Goal: Transaction & Acquisition: Purchase product/service

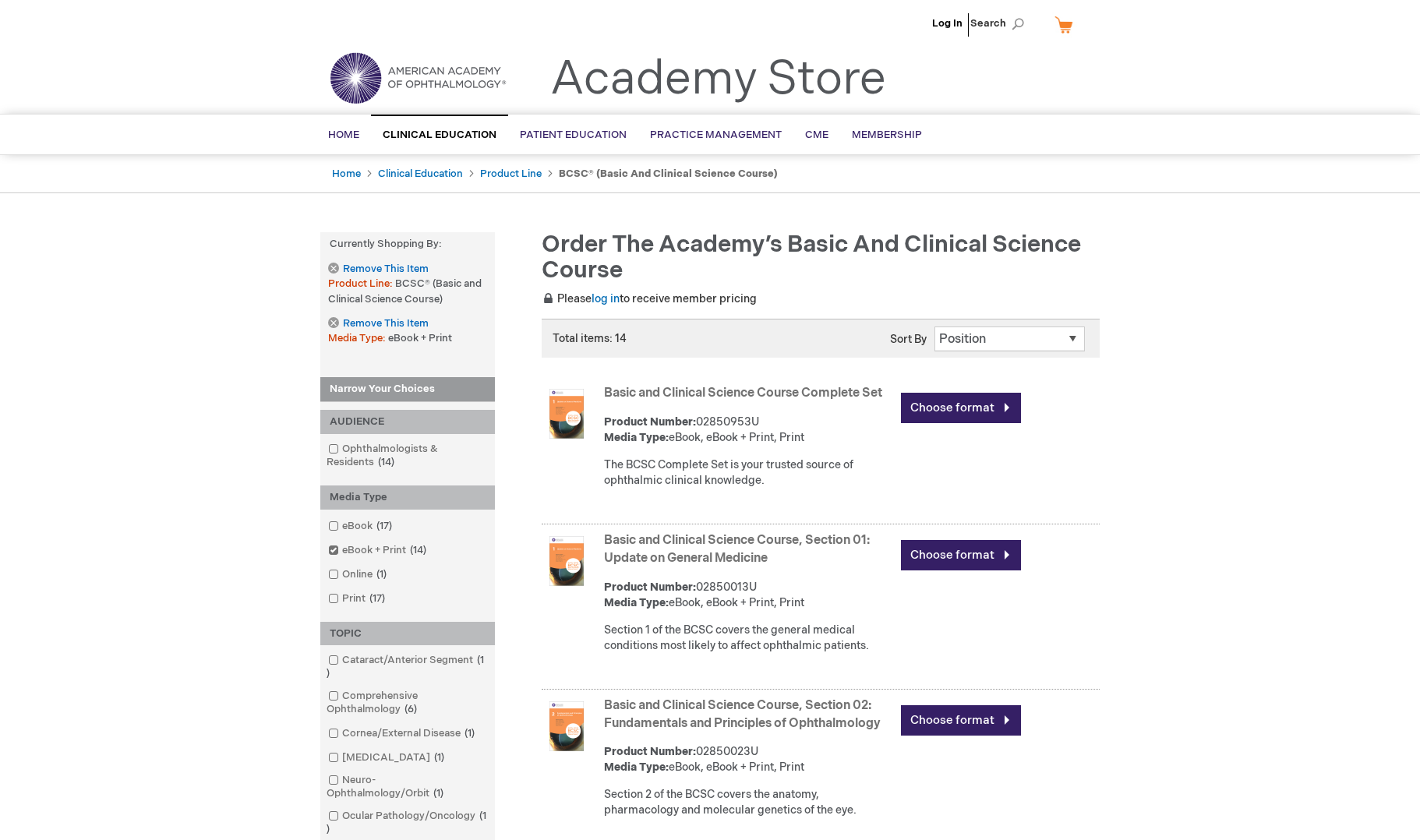
click at [563, 403] on img at bounding box center [566, 413] width 50 height 50
